Goal: Find specific page/section: Find specific page/section

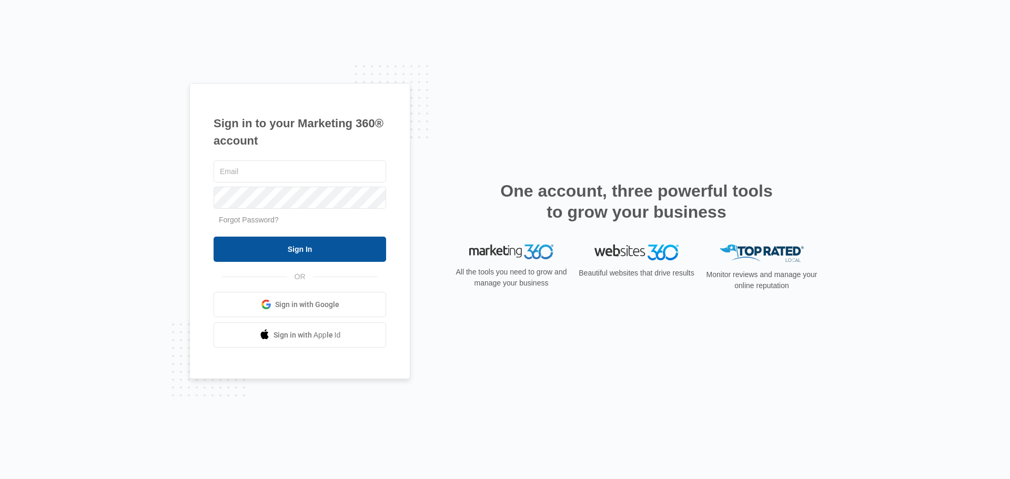
type input "[EMAIL_ADDRESS][DOMAIN_NAME]"
click at [318, 244] on input "Sign In" at bounding box center [300, 249] width 172 height 25
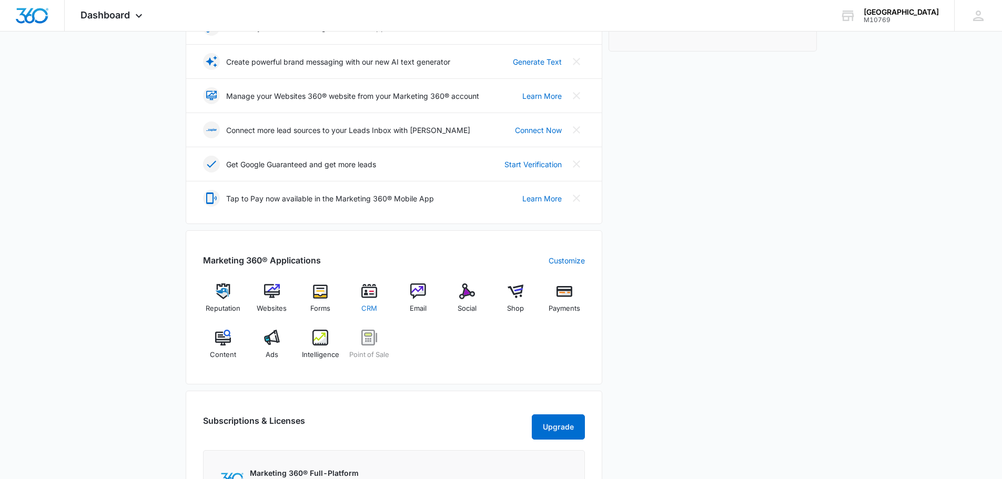
scroll to position [210, 0]
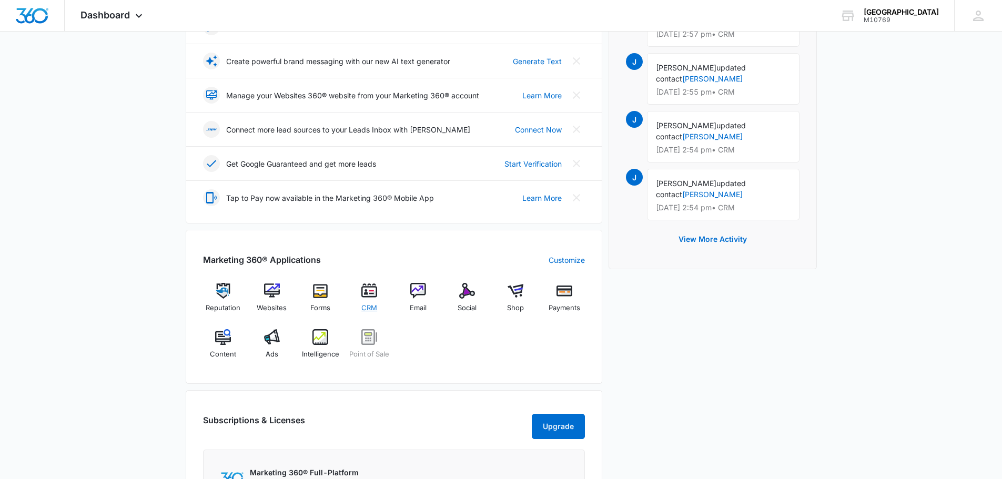
click at [367, 298] on img at bounding box center [369, 291] width 16 height 16
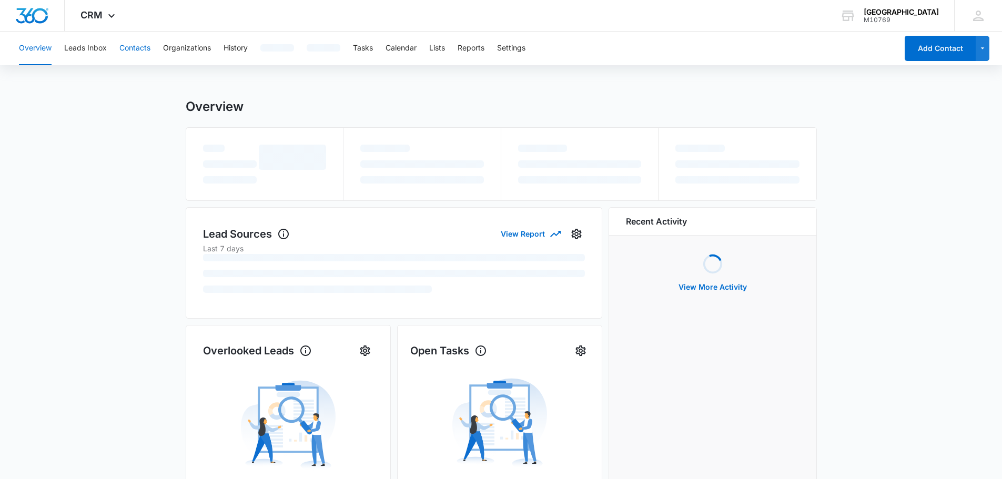
click at [132, 50] on button "Contacts" at bounding box center [134, 49] width 31 height 34
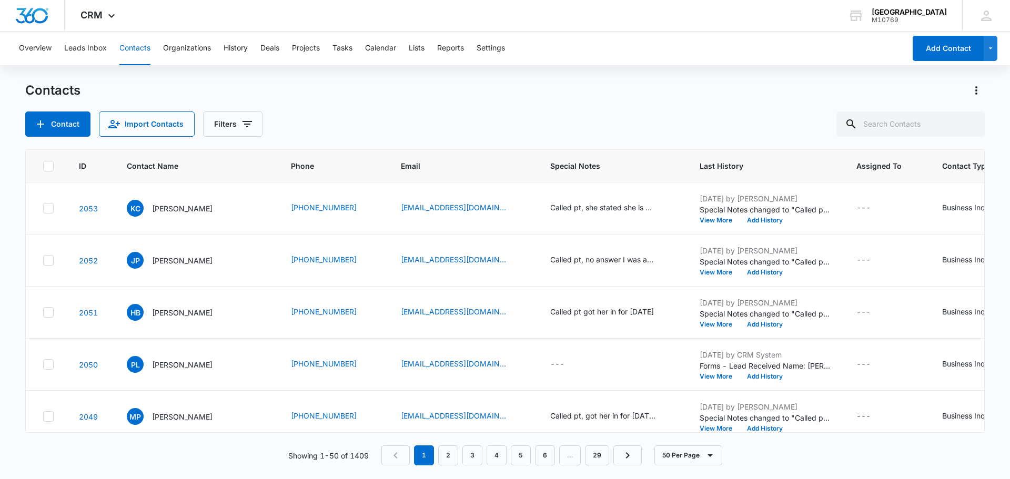
drag, startPoint x: 648, startPoint y: 288, endPoint x: 23, endPoint y: 249, distance: 626.4
drag, startPoint x: 598, startPoint y: 62, endPoint x: 595, endPoint y: 77, distance: 15.0
click at [598, 62] on div "Overview Leads Inbox Contacts Organizations History Deals Projects Tasks Calend…" at bounding box center [459, 49] width 892 height 34
